Goal: Find contact information: Find contact information

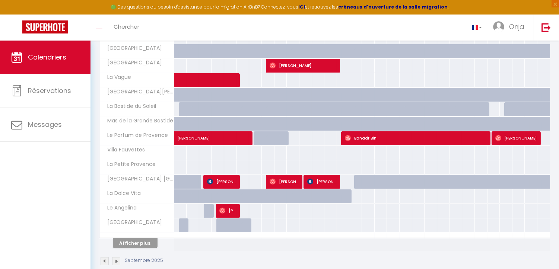
scroll to position [240, 0]
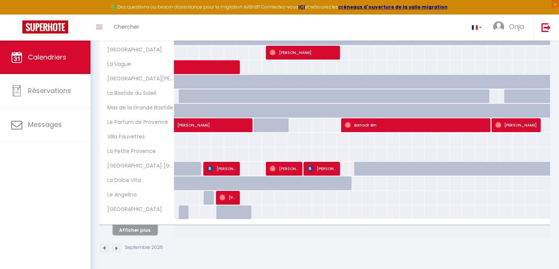
click at [143, 233] on button "Afficher plus" at bounding box center [135, 230] width 45 height 10
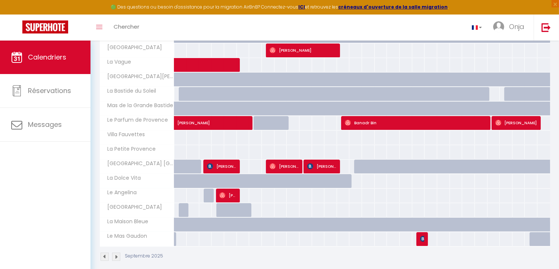
scroll to position [251, 0]
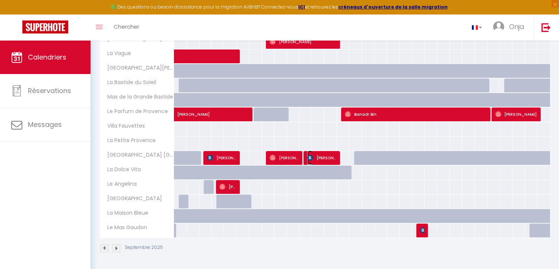
click at [311, 159] on img at bounding box center [310, 158] width 6 height 6
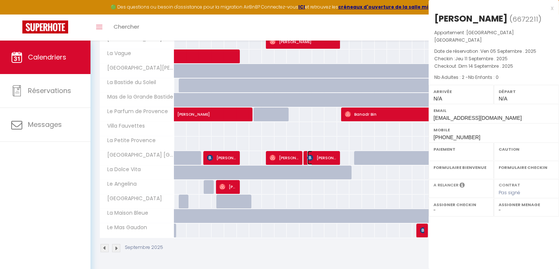
select select "OK"
select select "KO"
select select "0"
select select "1"
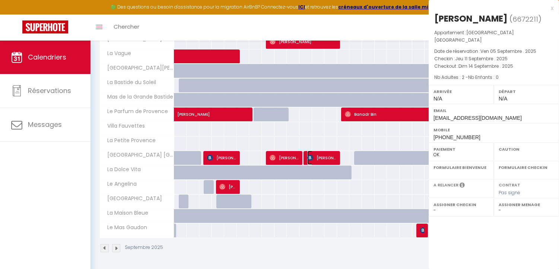
select select
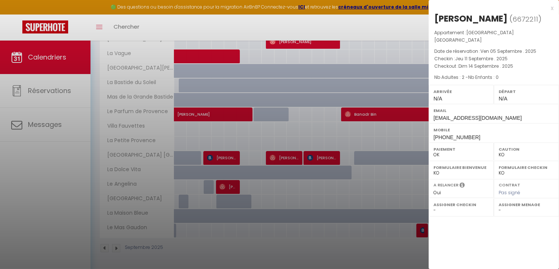
click at [551, 9] on div "x" at bounding box center [490, 8] width 125 height 9
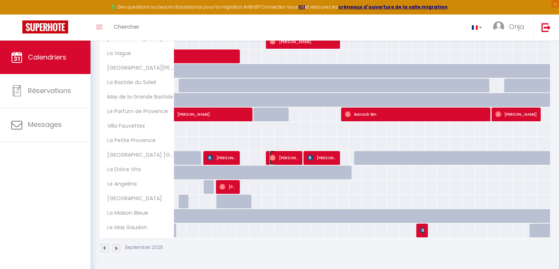
click at [298, 156] on span "[PERSON_NAME]" at bounding box center [283, 158] width 29 height 14
select select "OK"
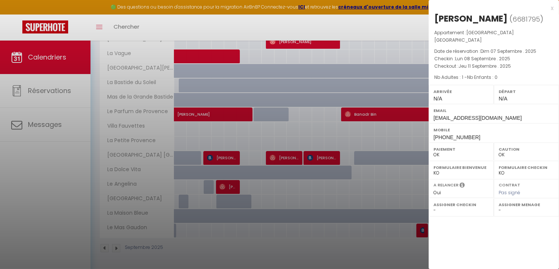
click at [548, 9] on div "x" at bounding box center [490, 8] width 125 height 9
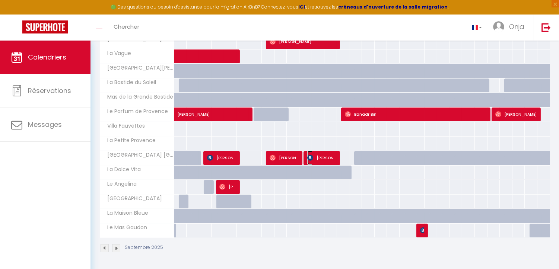
click at [317, 164] on span "[PERSON_NAME]" at bounding box center [321, 158] width 29 height 14
click at [0, 0] on div at bounding box center [0, 0] width 0 height 0
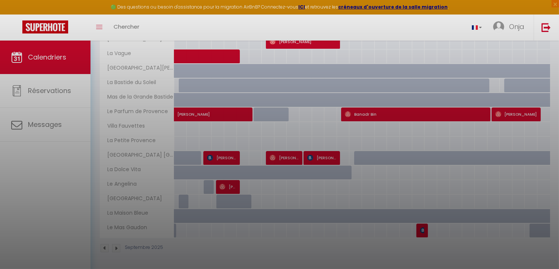
click at [320, 158] on div at bounding box center [279, 134] width 559 height 269
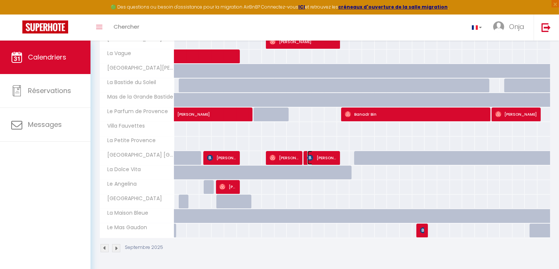
click at [325, 158] on span "[PERSON_NAME]" at bounding box center [321, 158] width 29 height 14
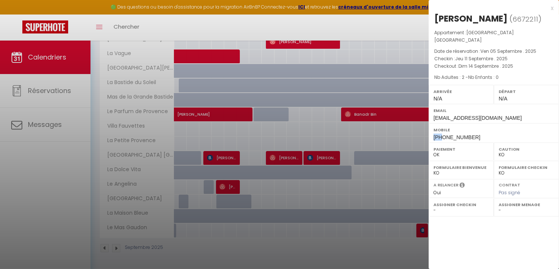
drag, startPoint x: 442, startPoint y: 128, endPoint x: 431, endPoint y: 129, distance: 11.2
click at [431, 129] on div "Mobile [PHONE_NUMBER]" at bounding box center [493, 132] width 130 height 19
copy span "+38"
click at [447, 134] on span "[PHONE_NUMBER]" at bounding box center [456, 137] width 47 height 6
drag, startPoint x: 444, startPoint y: 130, endPoint x: 473, endPoint y: 130, distance: 29.0
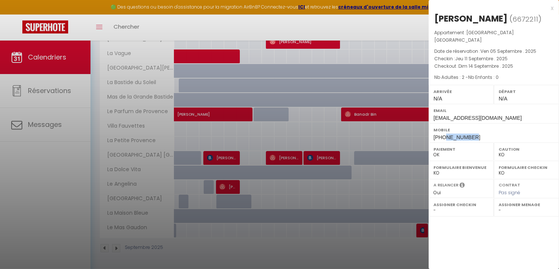
click at [473, 130] on div "Mobile [PHONE_NUMBER]" at bounding box center [493, 132] width 130 height 19
copy span "963057753"
drag, startPoint x: 455, startPoint y: 21, endPoint x: 434, endPoint y: 16, distance: 22.0
click at [434, 16] on div "[PERSON_NAME]" at bounding box center [470, 19] width 73 height 12
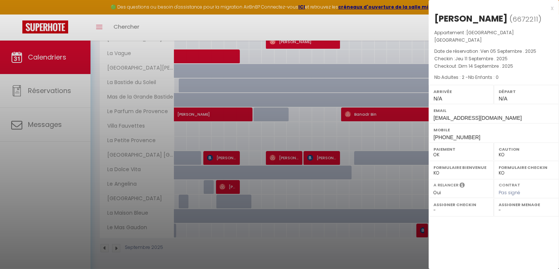
drag, startPoint x: 456, startPoint y: 20, endPoint x: 434, endPoint y: 19, distance: 21.6
click at [434, 19] on div "[PERSON_NAME]" at bounding box center [470, 19] width 73 height 12
copy div "Iuliia"
drag, startPoint x: 466, startPoint y: 31, endPoint x: 503, endPoint y: 34, distance: 36.6
click at [503, 34] on p "Appartement : [GEOGRAPHIC_DATA] [GEOGRAPHIC_DATA]" at bounding box center [493, 36] width 119 height 15
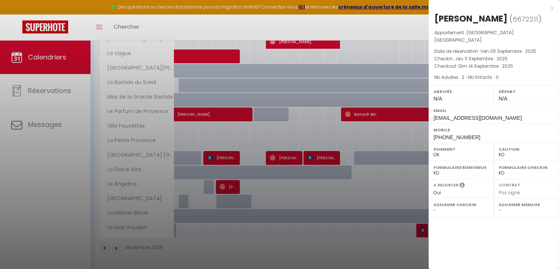
copy p "[GEOGRAPHIC_DATA] [GEOGRAPHIC_DATA]"
